Goal: Information Seeking & Learning: Understand process/instructions

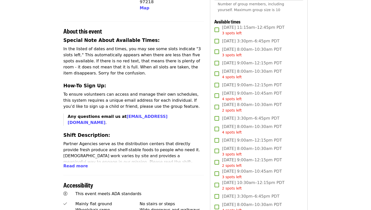
scroll to position [165, 0]
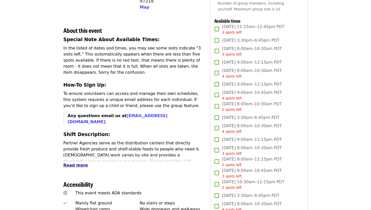
click at [78, 163] on span "Read more" at bounding box center [75, 165] width 24 height 5
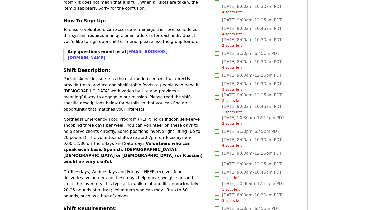
scroll to position [227, 0]
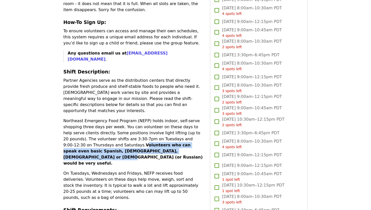
drag, startPoint x: 115, startPoint y: 121, endPoint x: 158, endPoint y: 128, distance: 43.8
click at [159, 143] on strong "Volunteers who can speak even basic Spanish, [DEMOGRAPHIC_DATA], [DEMOGRAPHIC_D…" at bounding box center [132, 154] width 139 height 23
click at [158, 143] on strong "Volunteers who can speak even basic Spanish, [DEMOGRAPHIC_DATA], [DEMOGRAPHIC_D…" at bounding box center [132, 154] width 139 height 23
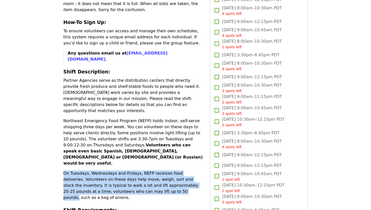
drag, startPoint x: 99, startPoint y: 136, endPoint x: 148, endPoint y: 154, distance: 52.3
click at [148, 170] on p "On Tuesdays, Wednesdays and Fridays, NEFP receives food deliveries. Volunteers …" at bounding box center [133, 185] width 141 height 30
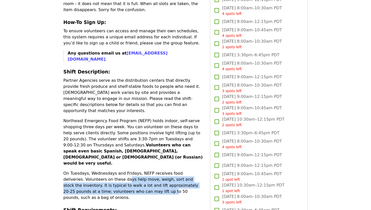
drag, startPoint x: 105, startPoint y: 141, endPoint x: 129, endPoint y: 159, distance: 30.5
click at [129, 159] on div "Special Note About Available Times: In the listed of dates and times, you may s…" at bounding box center [133, 131] width 141 height 315
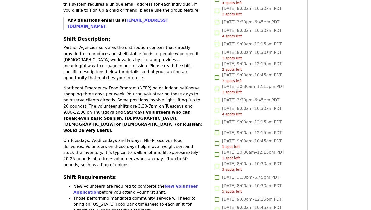
scroll to position [260, 0]
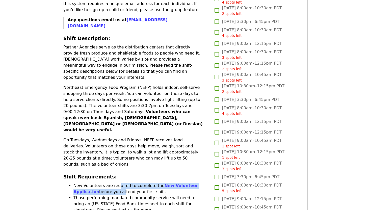
drag, startPoint x: 117, startPoint y: 145, endPoint x: 118, endPoint y: 151, distance: 6.2
click at [118, 183] on li "New Volunteers are required to complete the New Volunteer Application before yo…" at bounding box center [138, 189] width 130 height 12
